Goal: Find specific page/section: Find specific page/section

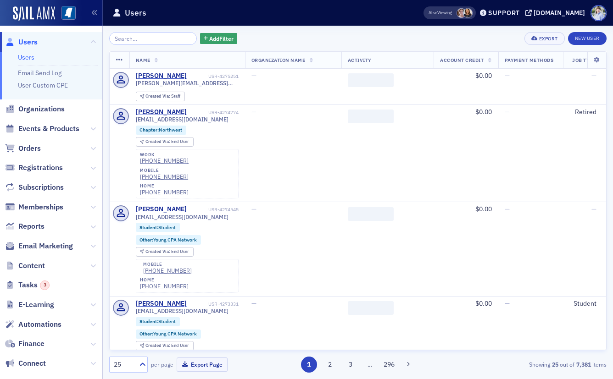
scroll to position [111, 0]
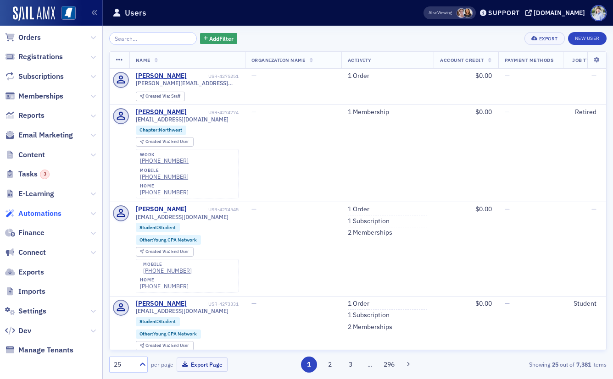
click at [45, 215] on span "Automations" at bounding box center [39, 214] width 43 height 10
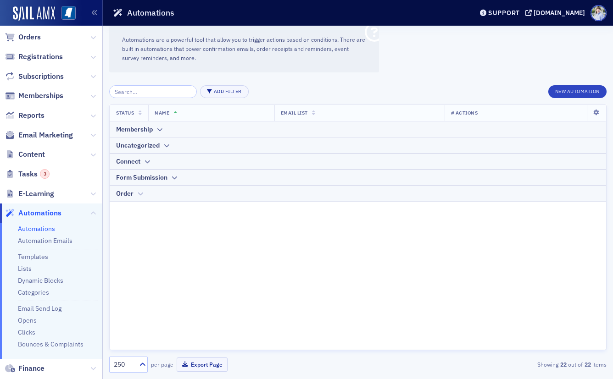
click at [135, 195] on div "Order" at bounding box center [358, 194] width 484 height 10
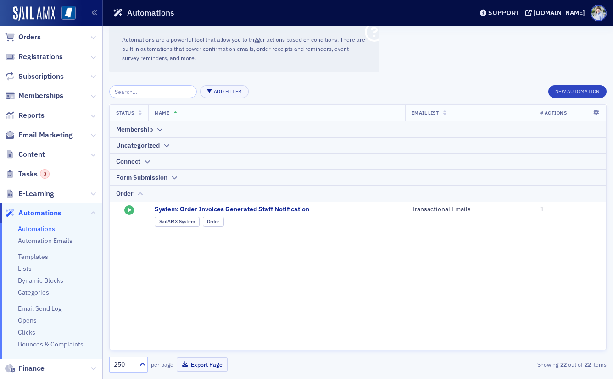
click at [135, 195] on div "Order" at bounding box center [358, 194] width 484 height 10
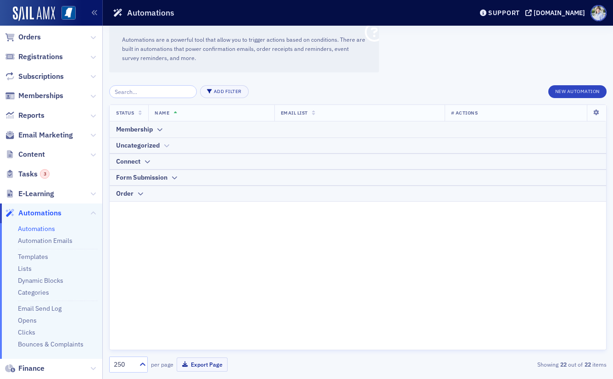
click at [134, 145] on div "Uncategorized" at bounding box center [138, 146] width 44 height 10
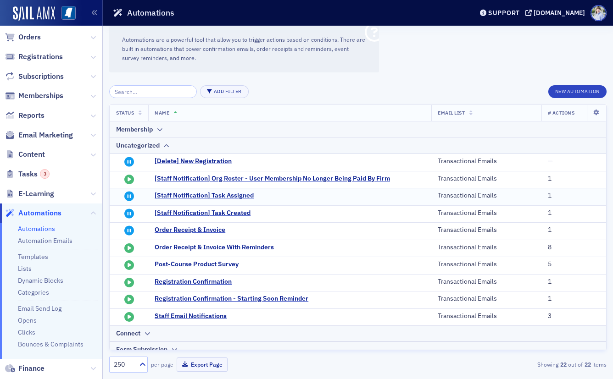
scroll to position [22, 0]
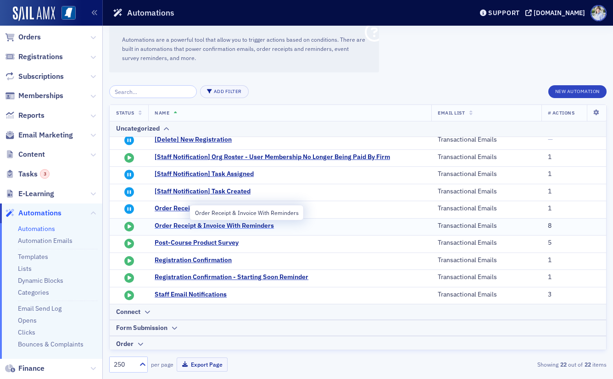
click at [183, 222] on span "Order Receipt & Invoice With Reminders" at bounding box center [245, 226] width 180 height 8
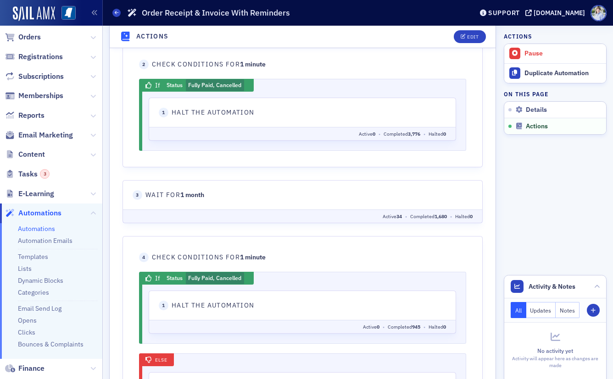
scroll to position [441, 0]
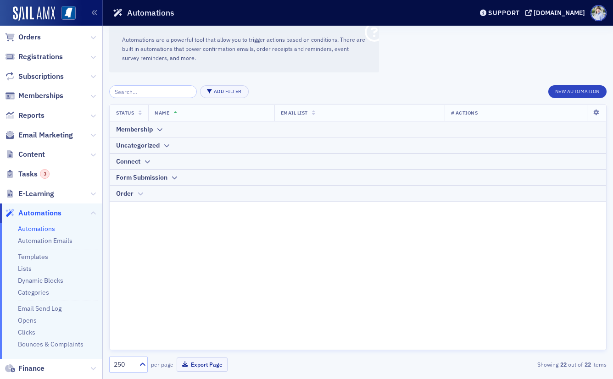
click at [137, 192] on icon at bounding box center [140, 194] width 7 height 6
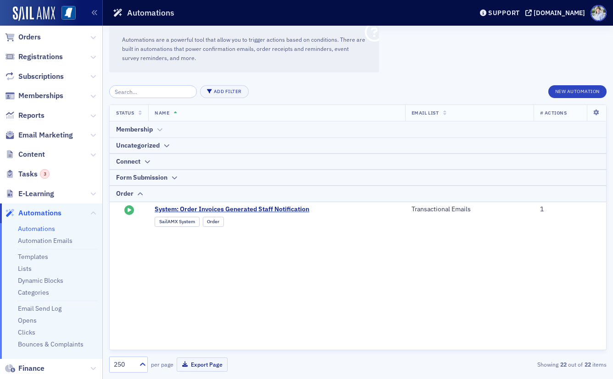
click at [148, 128] on div "Membership" at bounding box center [134, 130] width 37 height 10
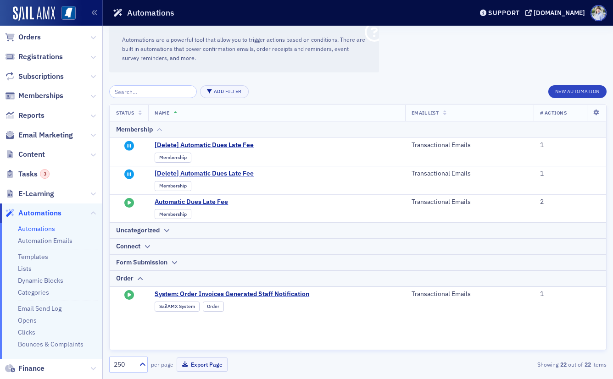
click at [148, 128] on div "Membership" at bounding box center [134, 130] width 37 height 10
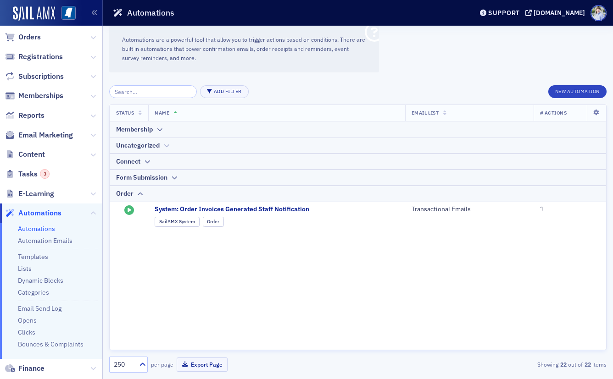
click at [149, 145] on div "Uncategorized" at bounding box center [138, 146] width 44 height 10
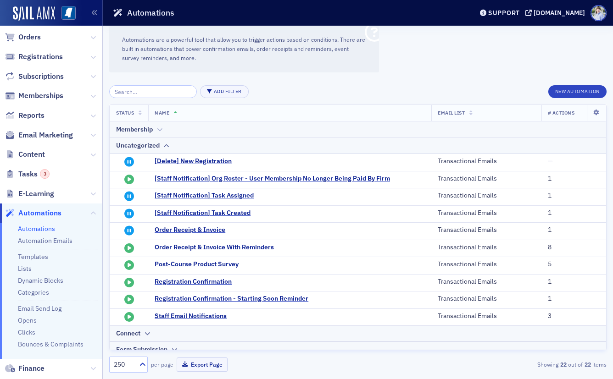
click at [153, 133] on div "Membership" at bounding box center [358, 130] width 484 height 10
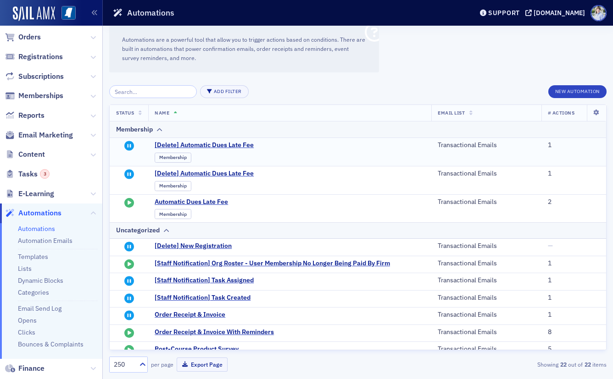
scroll to position [135, 0]
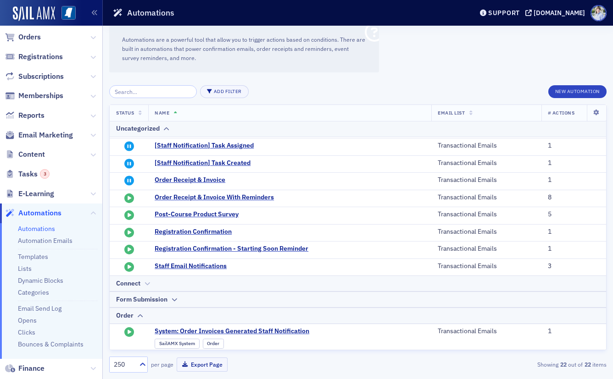
click at [159, 280] on div "Connect" at bounding box center [358, 284] width 484 height 10
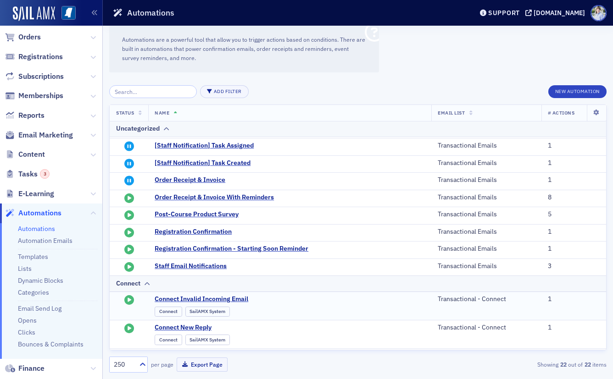
scroll to position [219, 0]
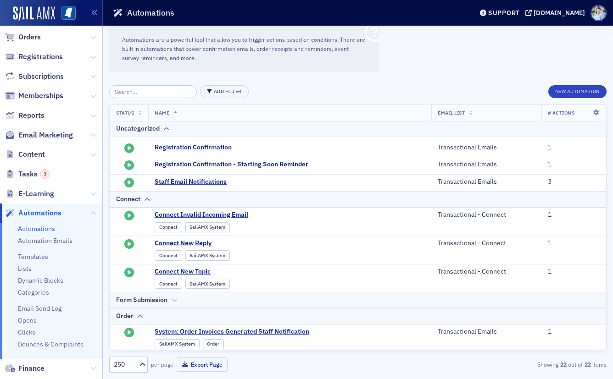
click at [169, 297] on div "Form Submission" at bounding box center [358, 300] width 484 height 10
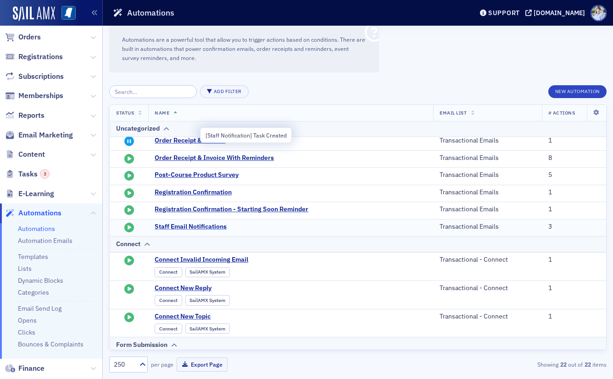
scroll to position [175, 0]
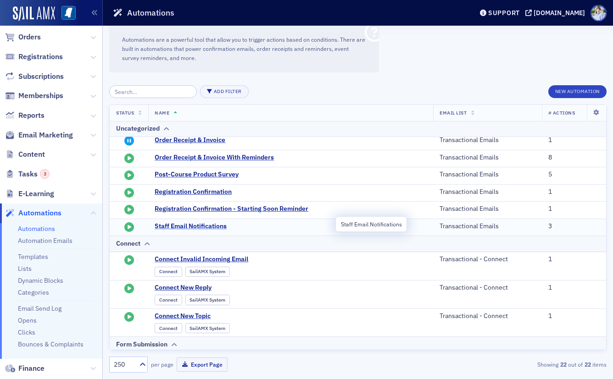
click at [180, 227] on span "Staff Email Notifications" at bounding box center [245, 227] width 180 height 8
